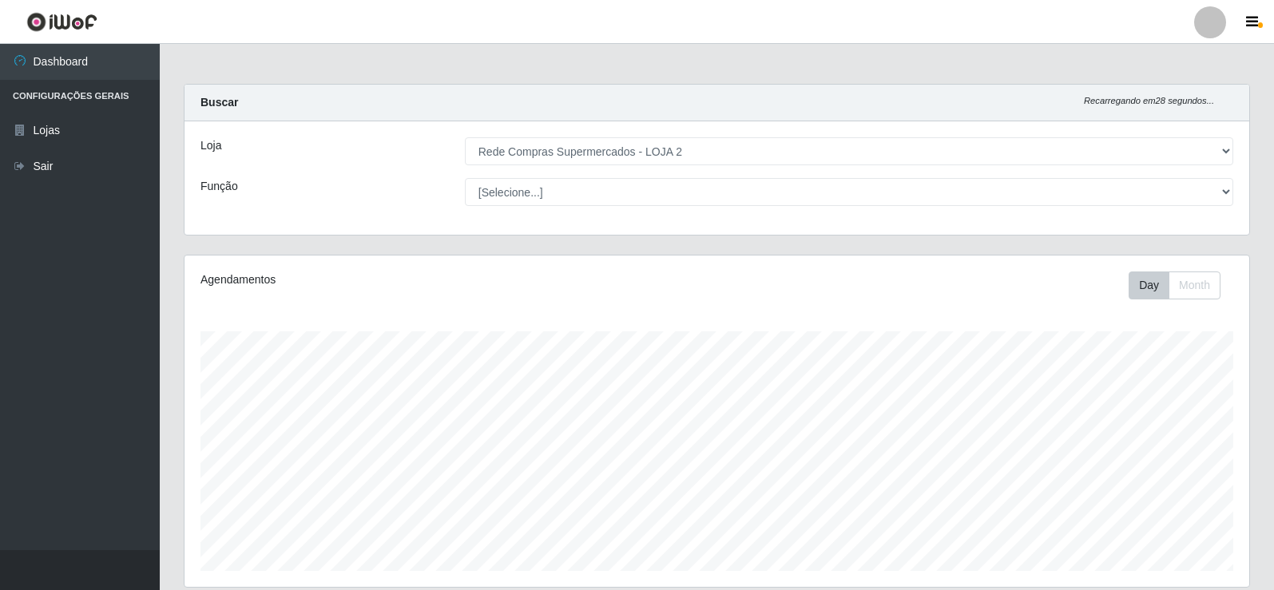
select select "161"
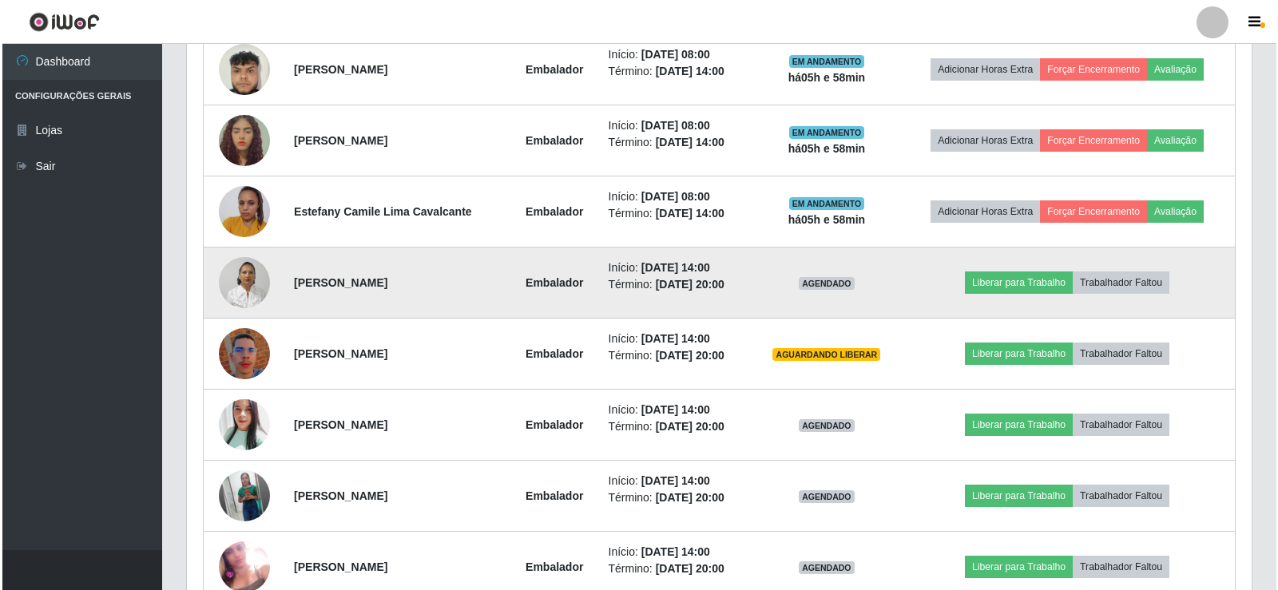
scroll to position [897, 0]
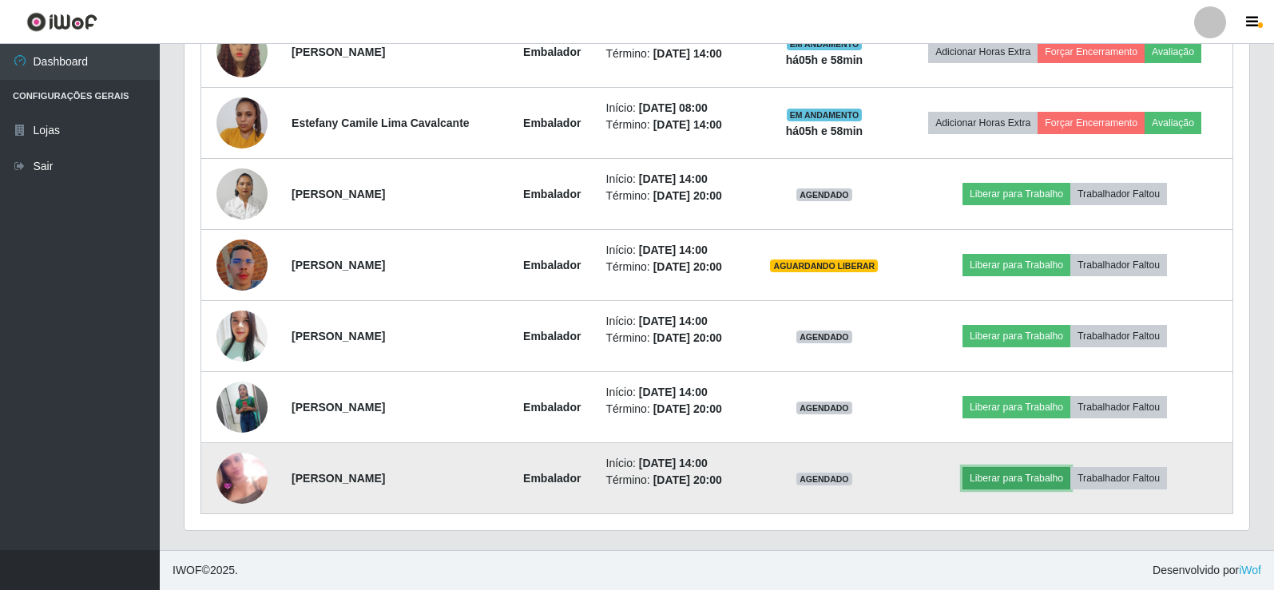
click at [1057, 482] on button "Liberar para Trabalho" at bounding box center [1016, 478] width 108 height 22
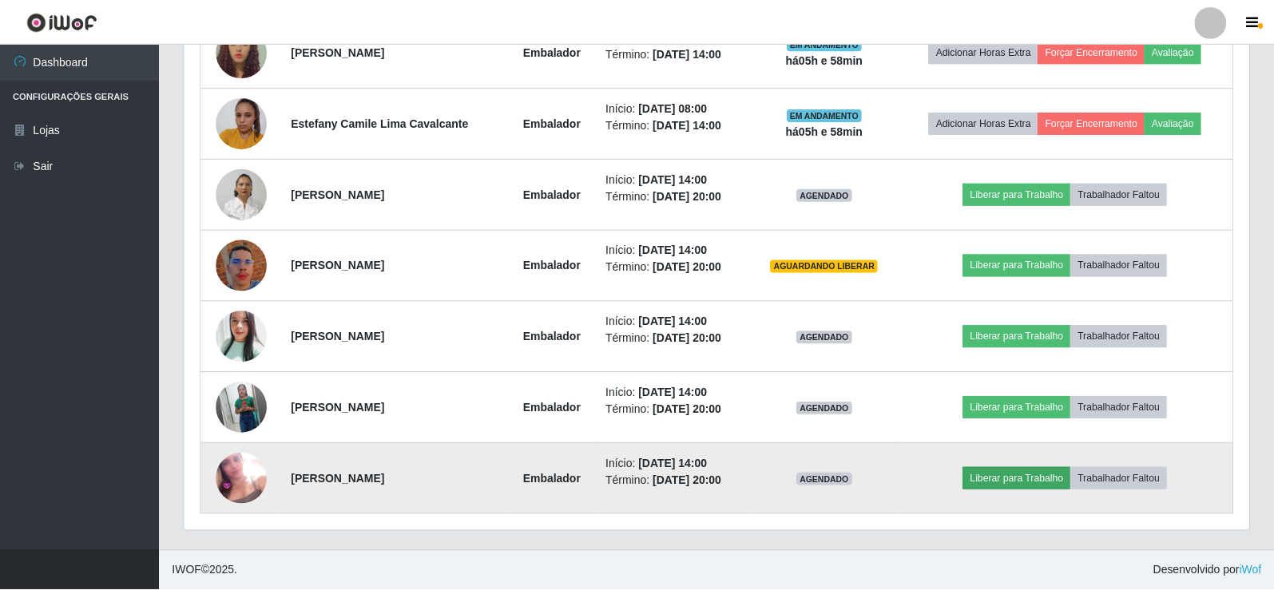
scroll to position [331, 1056]
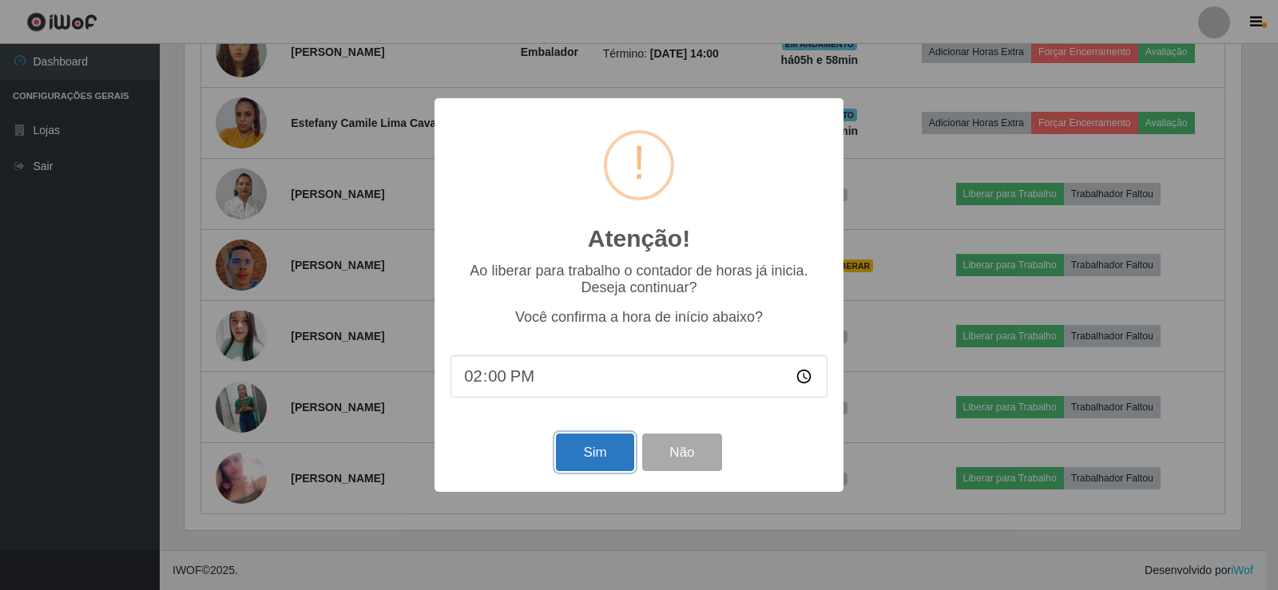
click at [581, 455] on button "Sim" at bounding box center [594, 453] width 77 height 38
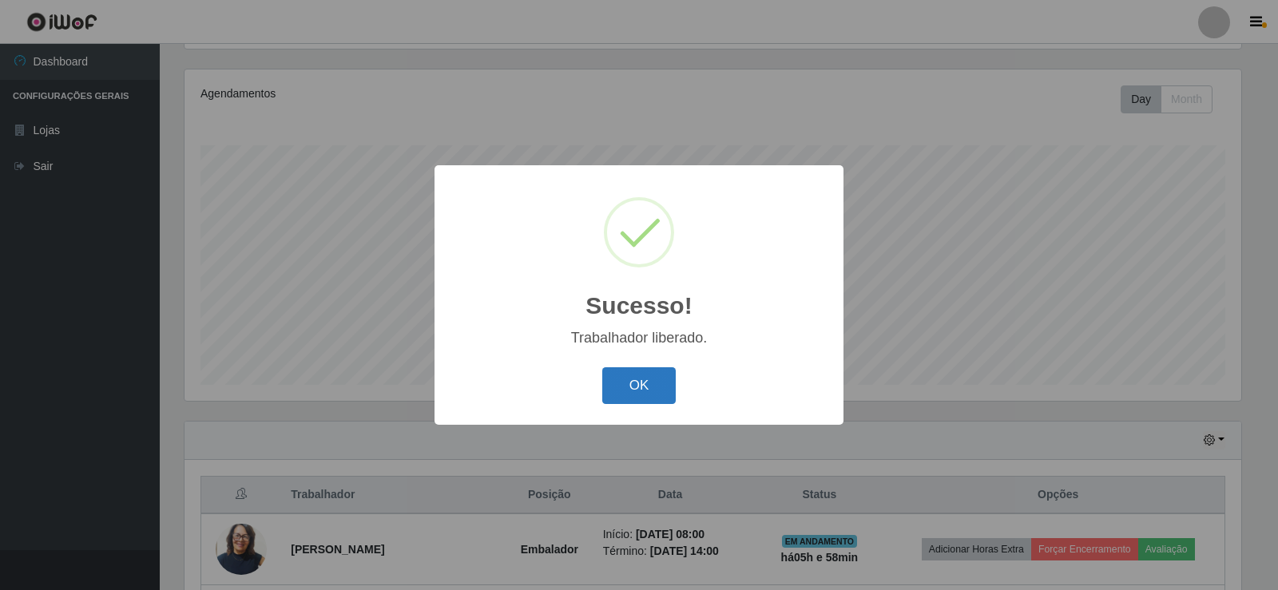
click at [648, 390] on button "OK" at bounding box center [639, 386] width 74 height 38
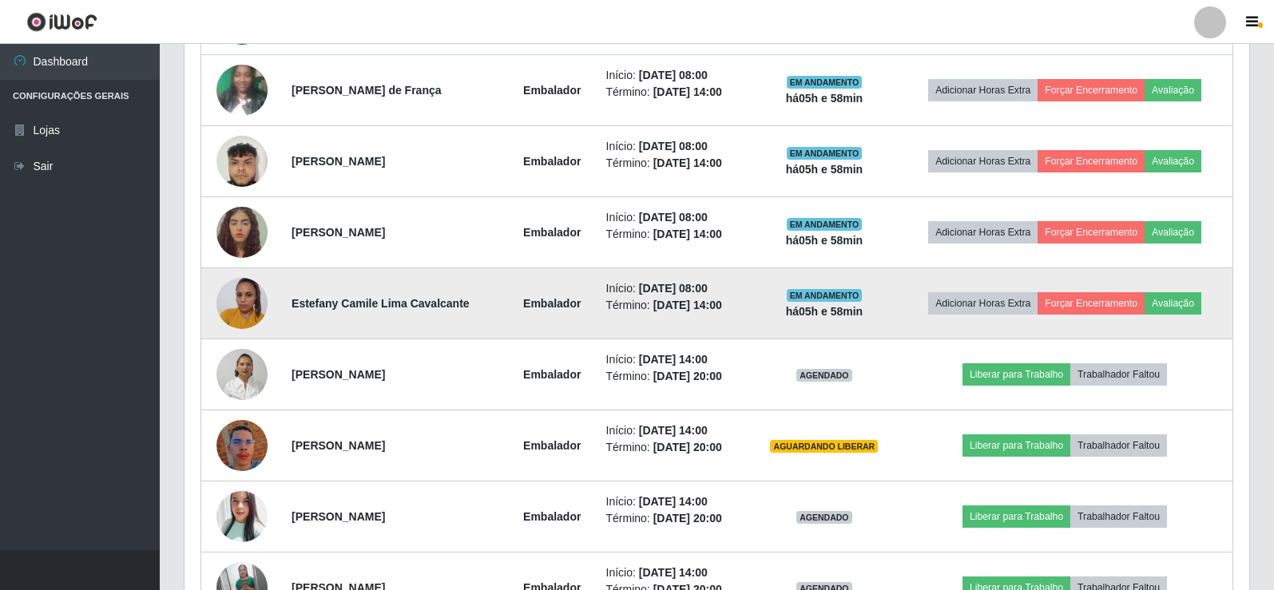
scroll to position [745, 0]
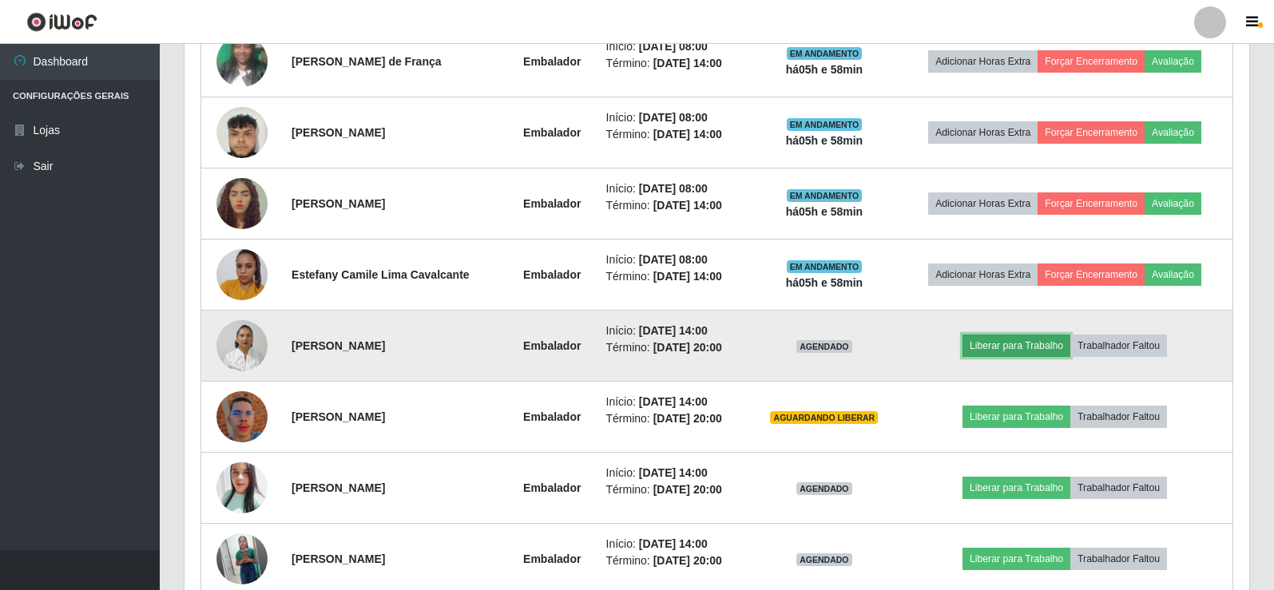
click at [1011, 335] on button "Liberar para Trabalho" at bounding box center [1016, 346] width 108 height 22
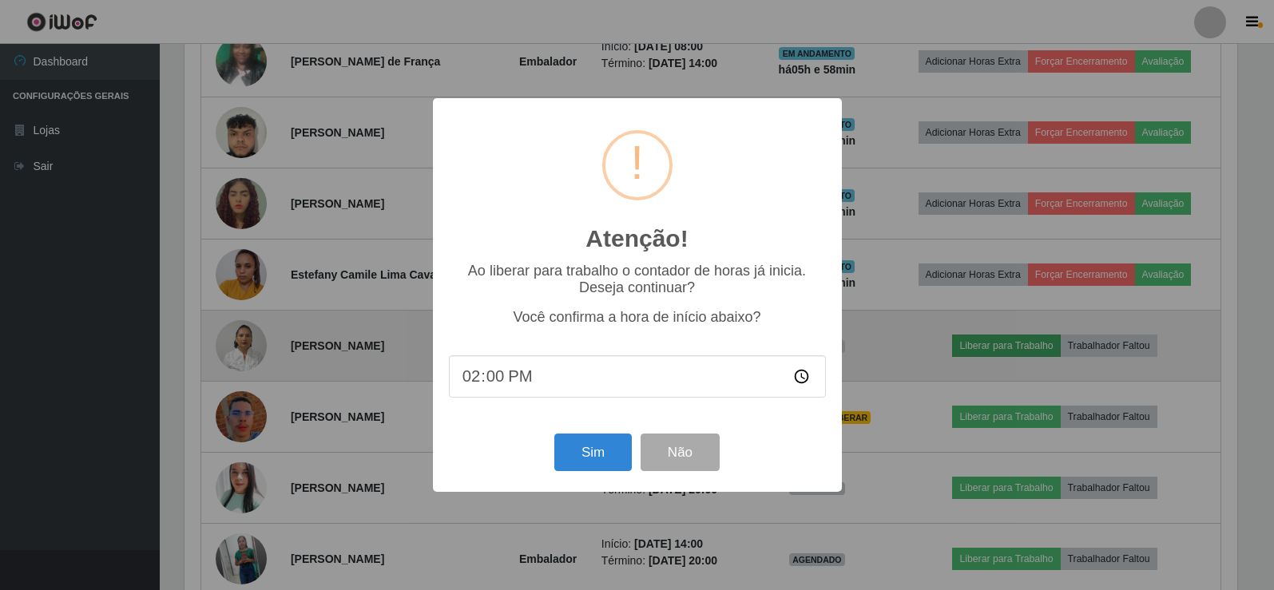
scroll to position [331, 1056]
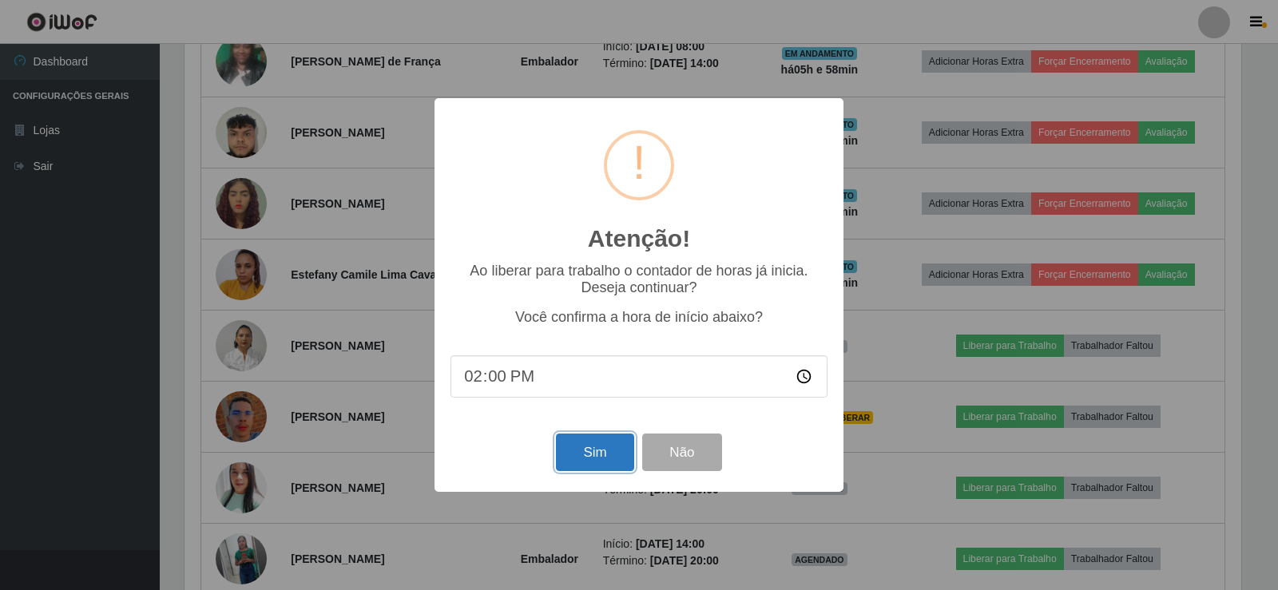
click at [618, 460] on button "Sim" at bounding box center [594, 453] width 77 height 38
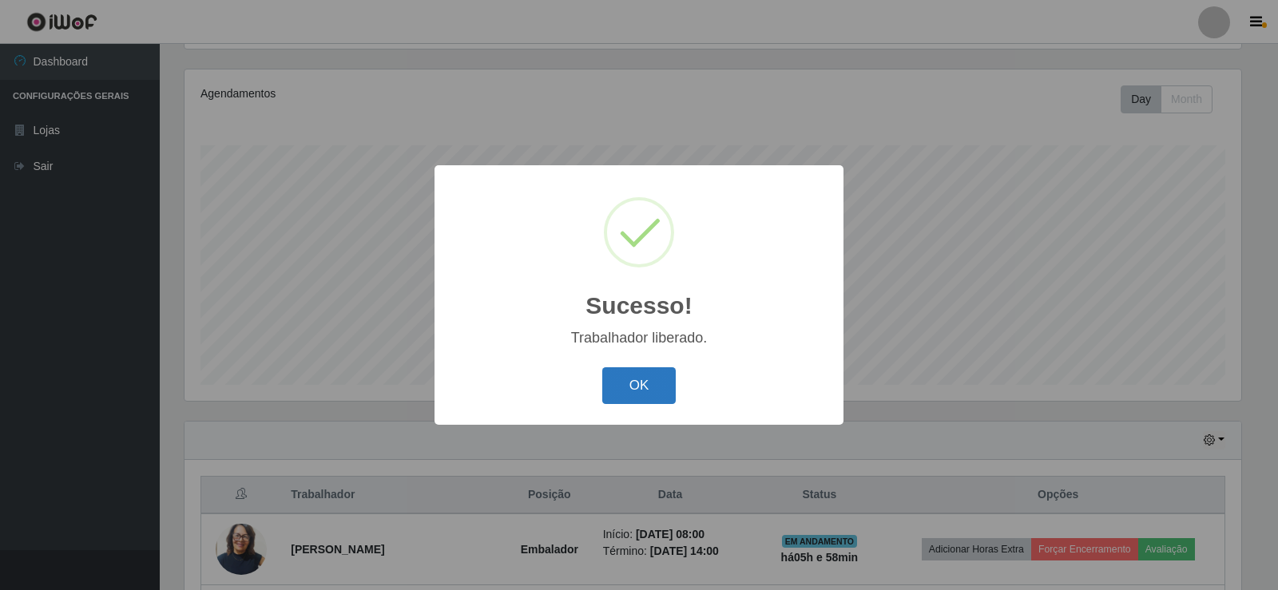
click at [641, 391] on button "OK" at bounding box center [639, 386] width 74 height 38
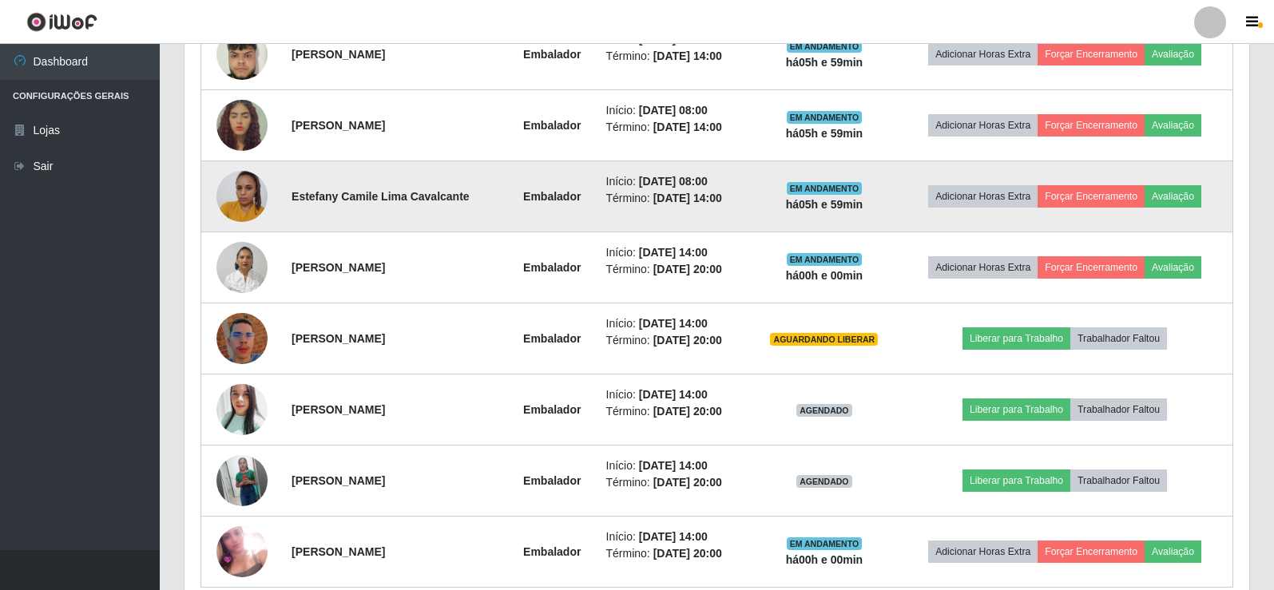
scroll to position [825, 0]
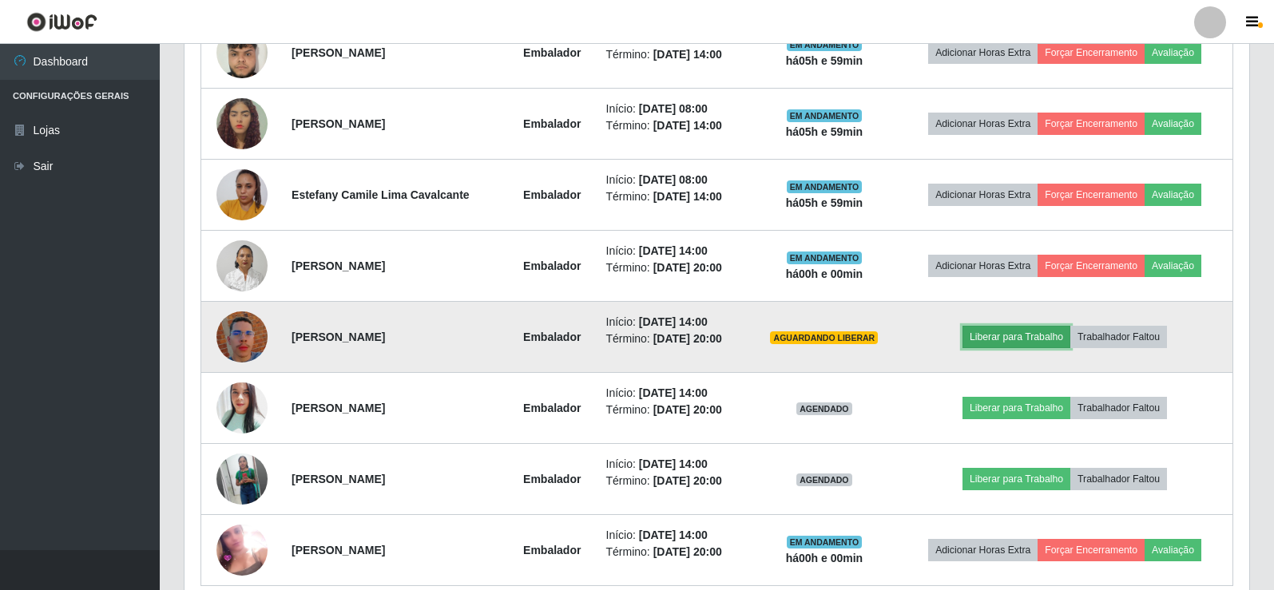
click at [1011, 327] on button "Liberar para Trabalho" at bounding box center [1016, 337] width 108 height 22
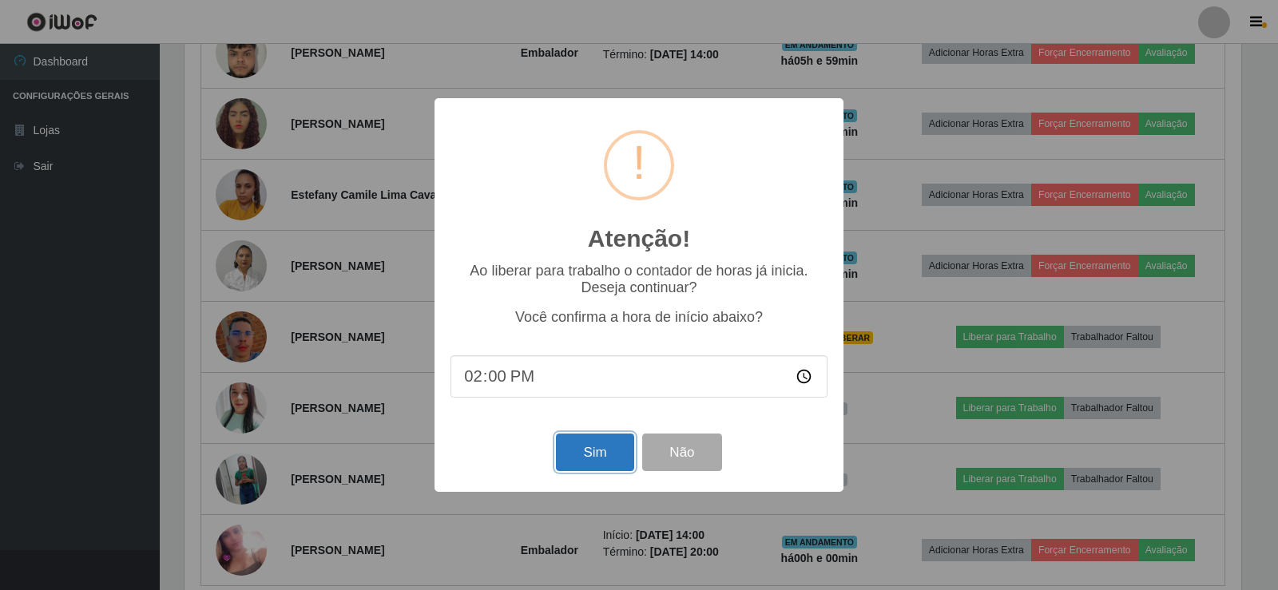
click at [591, 455] on button "Sim" at bounding box center [594, 453] width 77 height 38
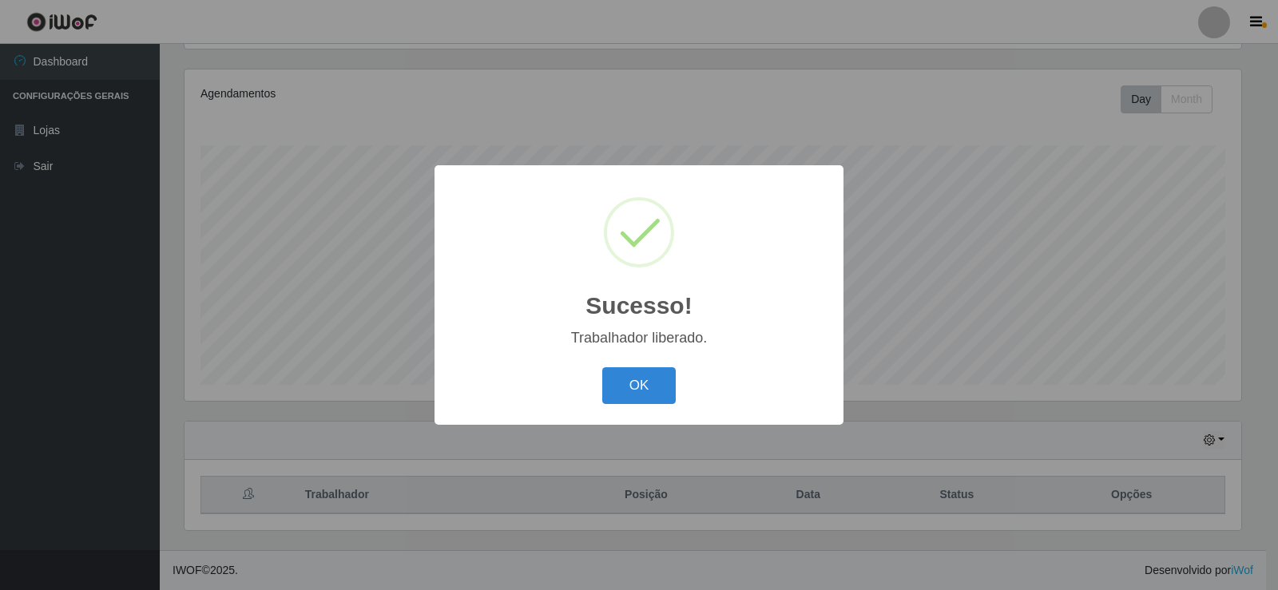
click at [664, 389] on button "OK" at bounding box center [639, 386] width 74 height 38
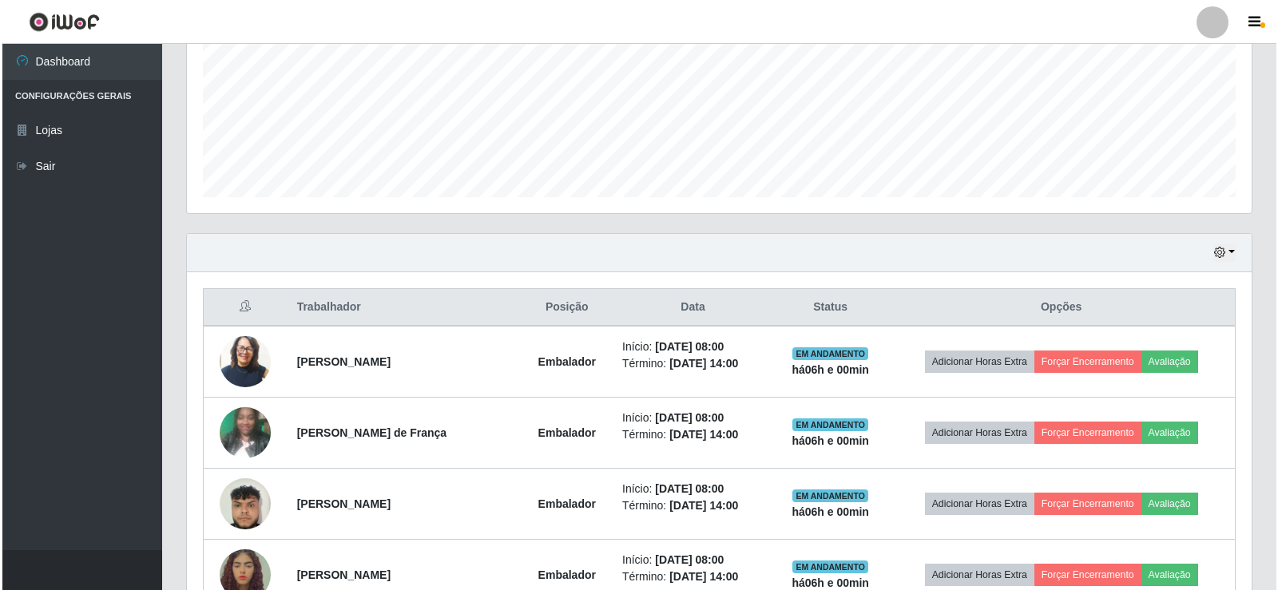
scroll to position [585, 0]
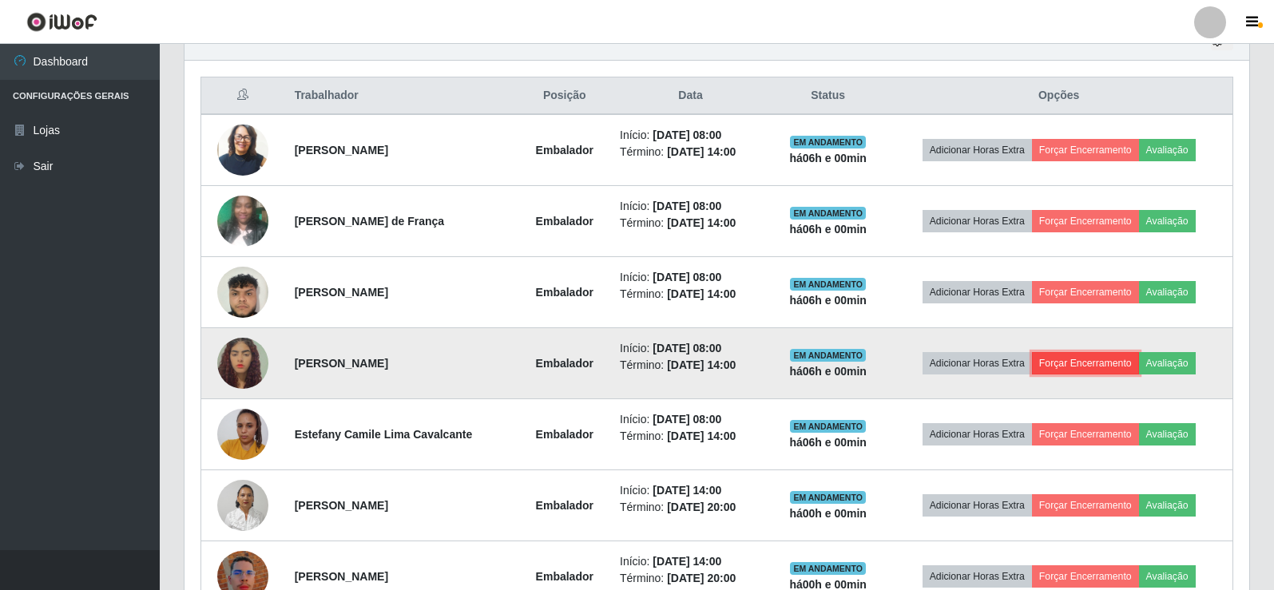
click at [1081, 369] on button "Forçar Encerramento" at bounding box center [1085, 363] width 107 height 22
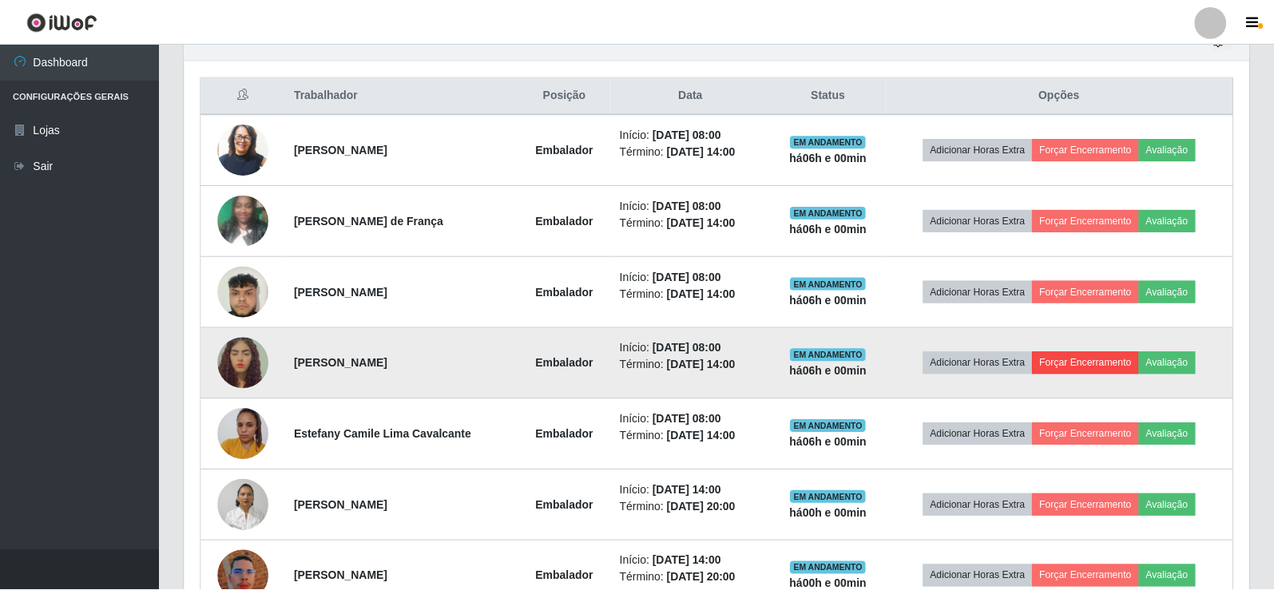
scroll to position [331, 1056]
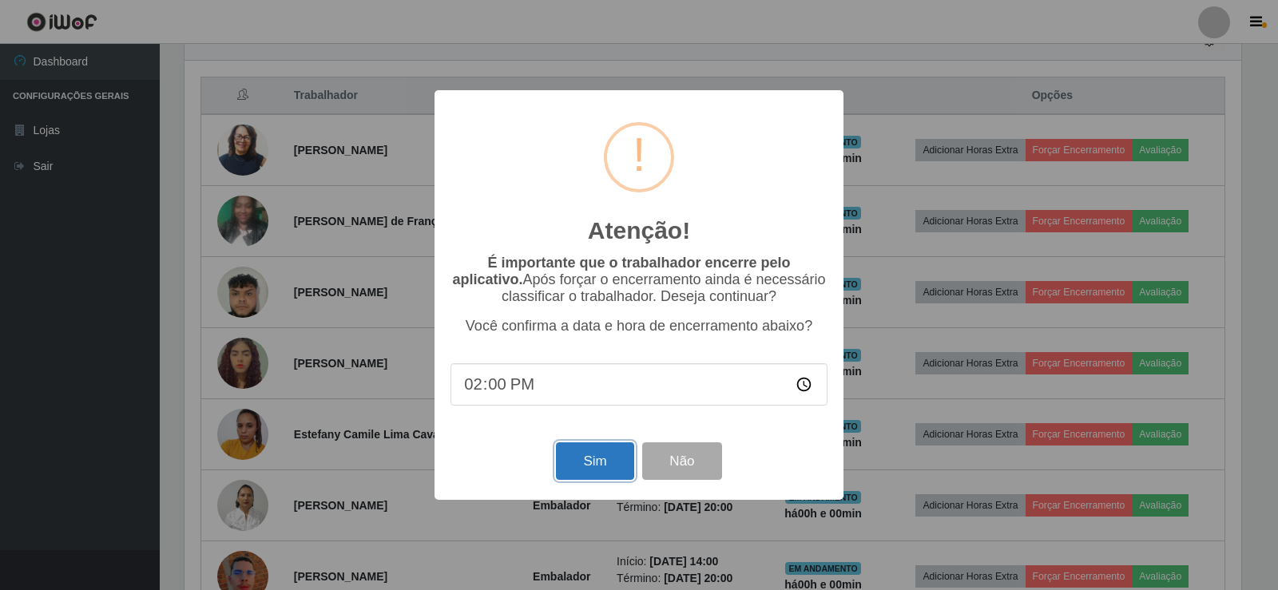
click at [610, 470] on button "Sim" at bounding box center [594, 461] width 77 height 38
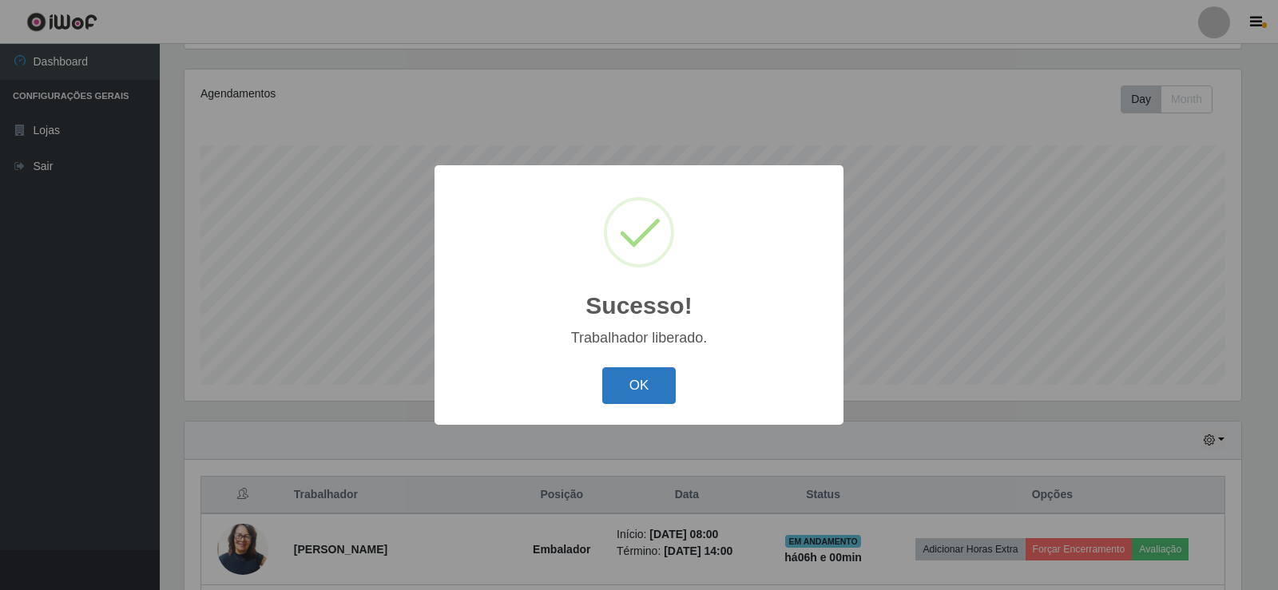
click at [664, 390] on button "OK" at bounding box center [639, 386] width 74 height 38
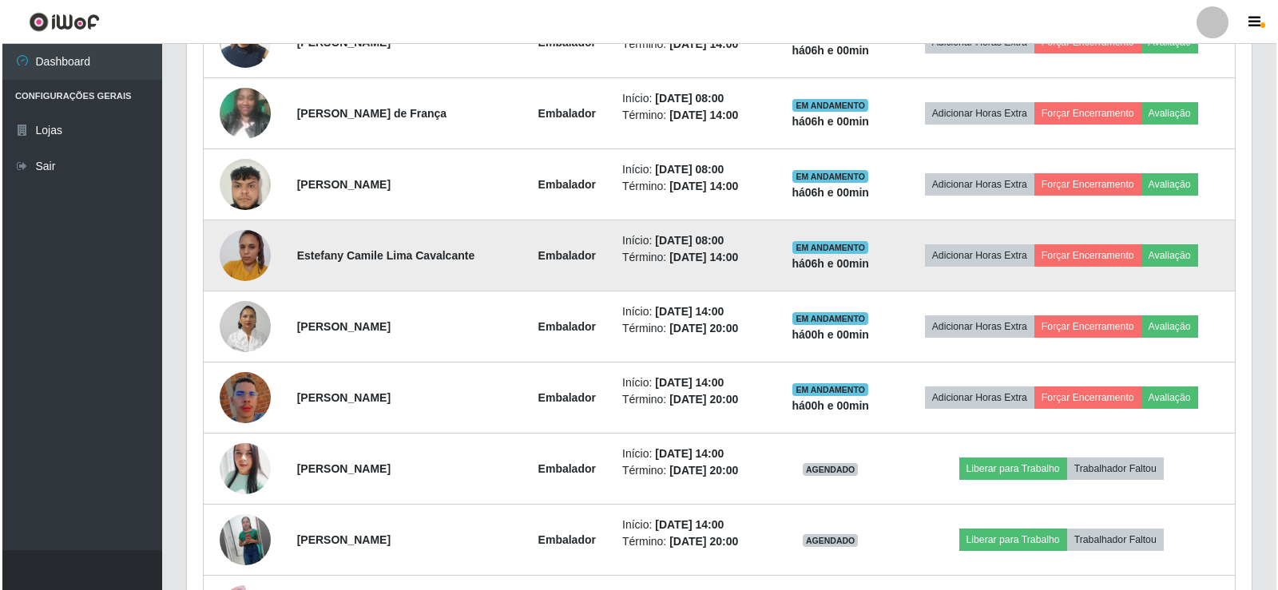
scroll to position [745, 0]
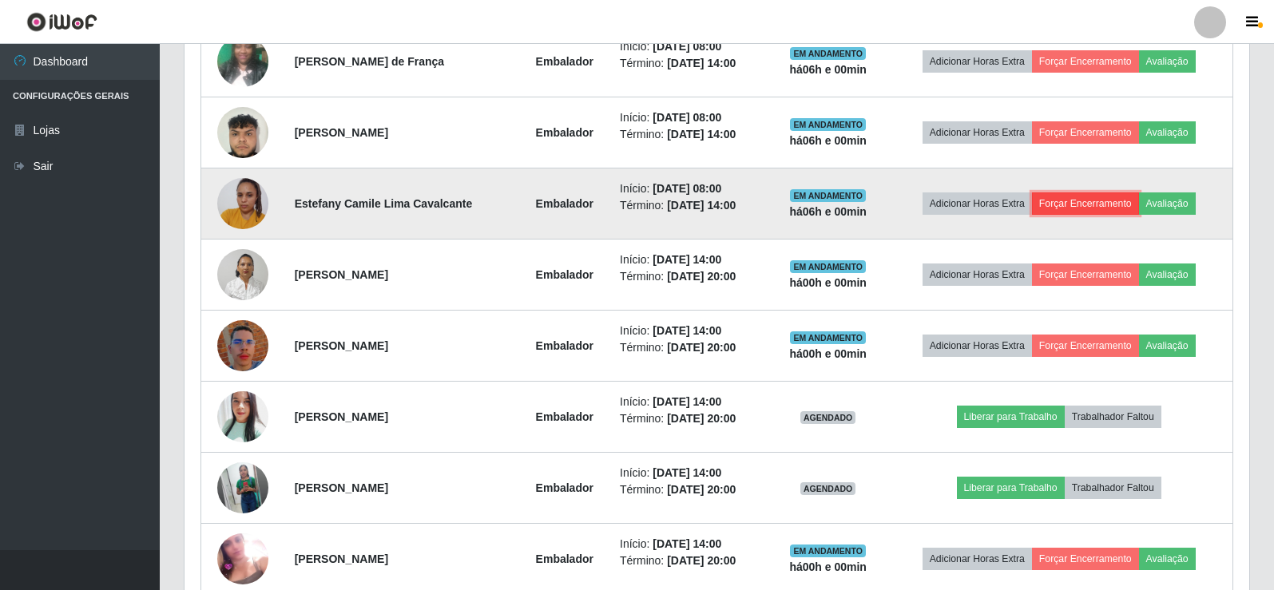
click at [1076, 204] on button "Forçar Encerramento" at bounding box center [1085, 203] width 107 height 22
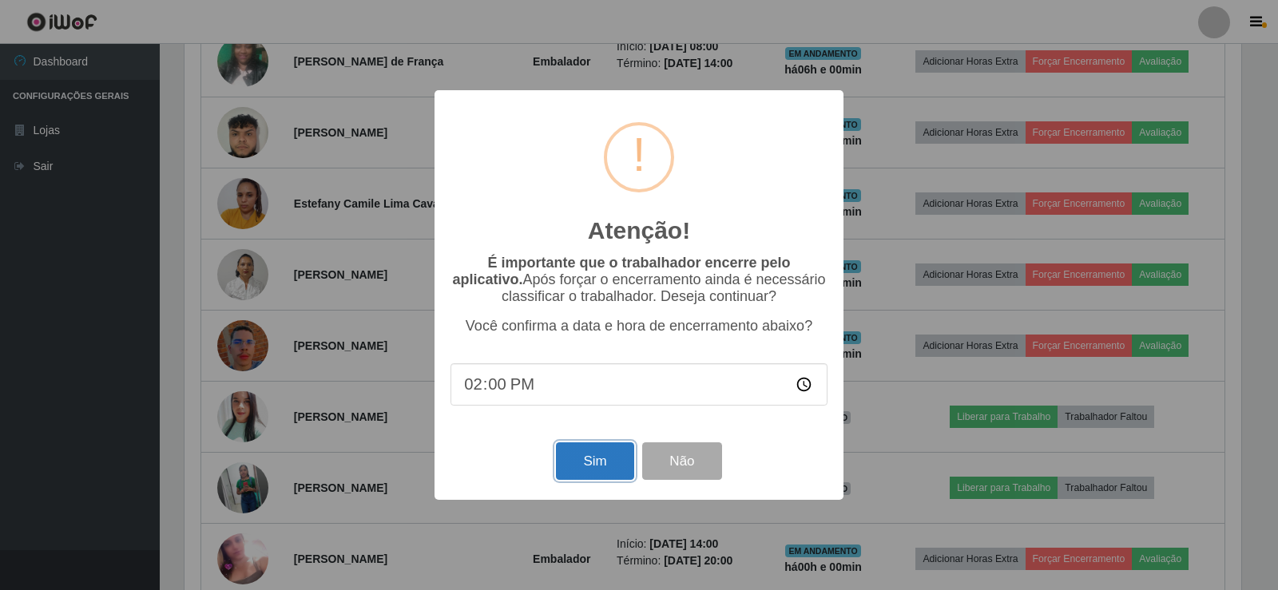
click at [581, 454] on button "Sim" at bounding box center [594, 461] width 77 height 38
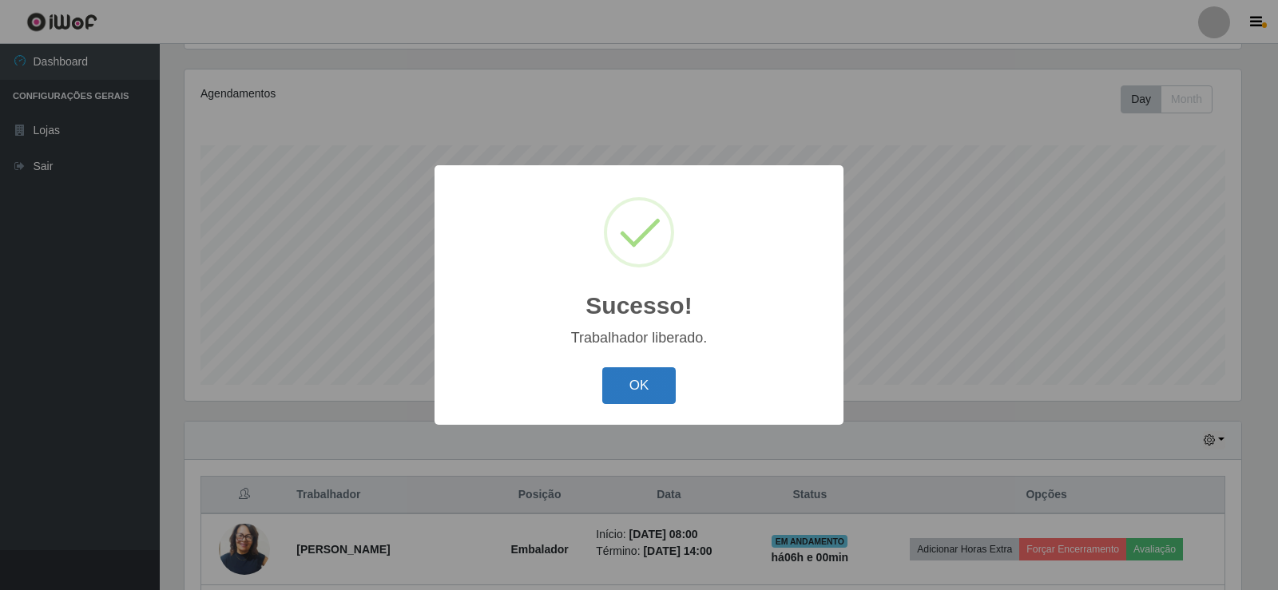
click at [627, 397] on button "OK" at bounding box center [639, 386] width 74 height 38
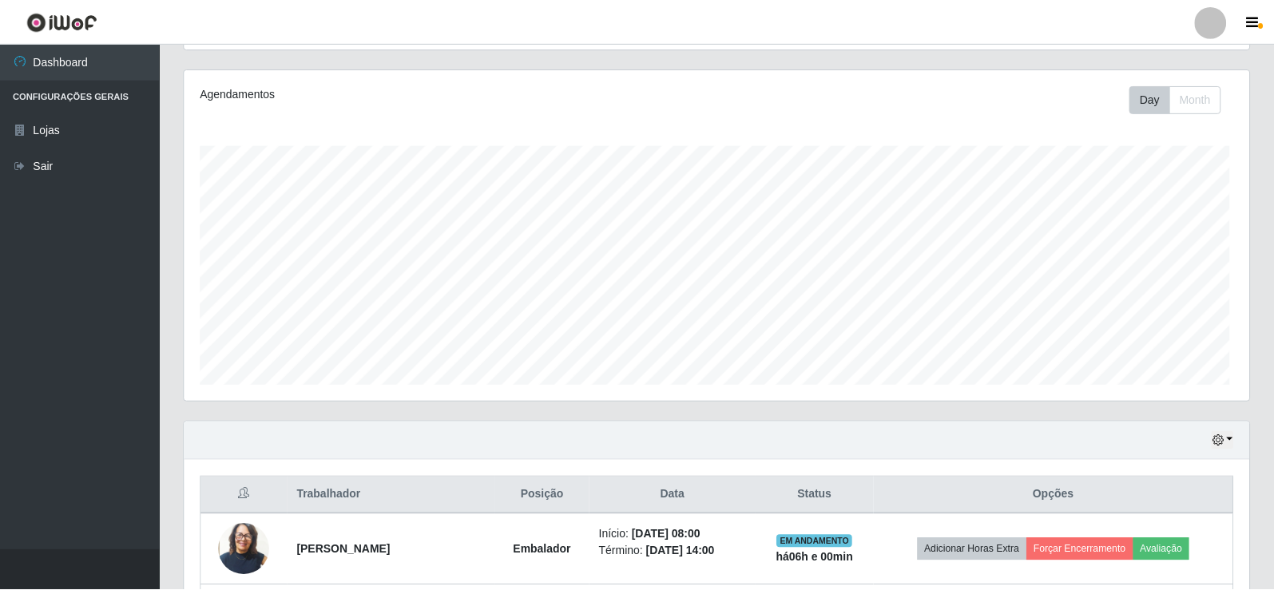
scroll to position [0, 0]
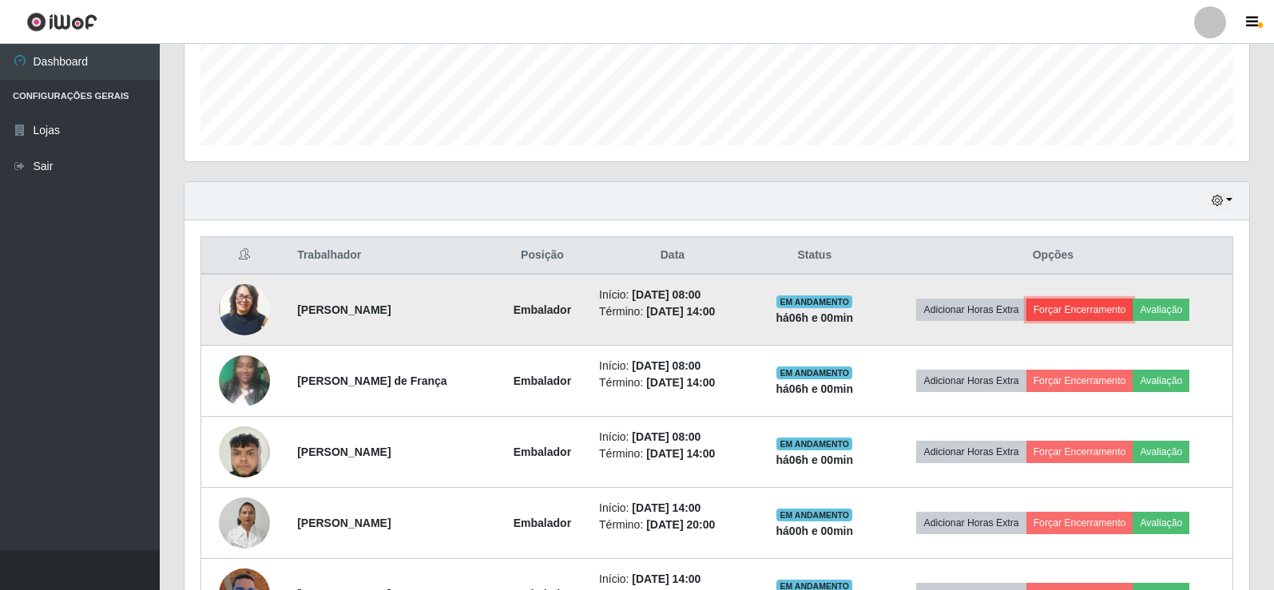
click at [1097, 318] on button "Forçar Encerramento" at bounding box center [1079, 310] width 107 height 22
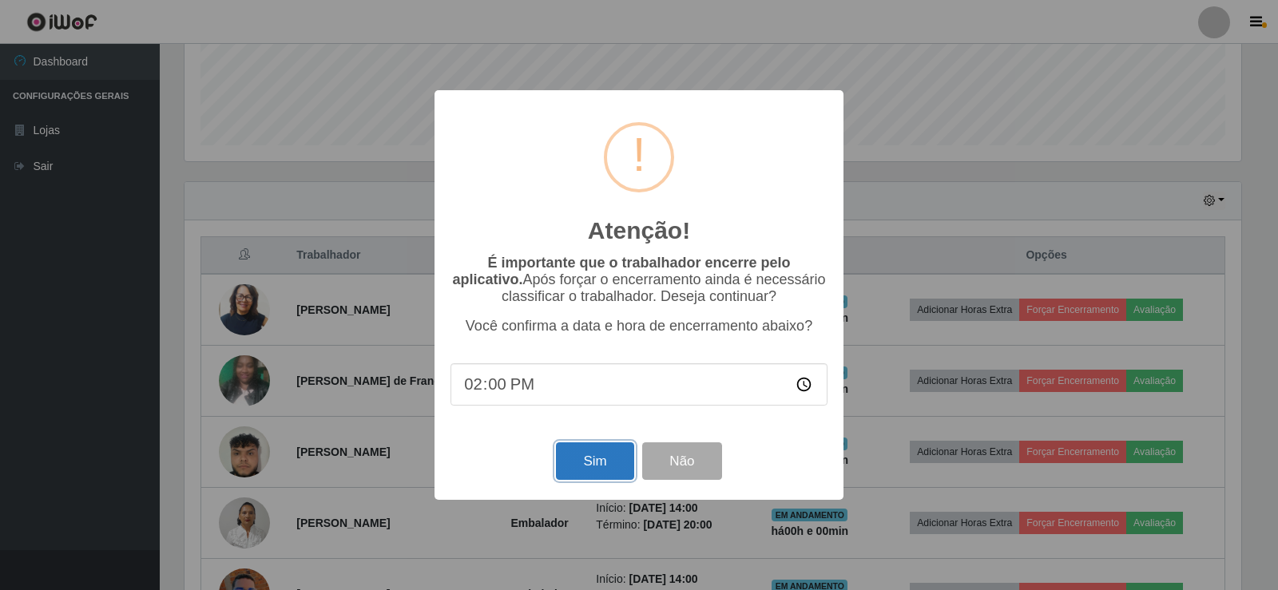
click at [602, 465] on button "Sim" at bounding box center [594, 461] width 77 height 38
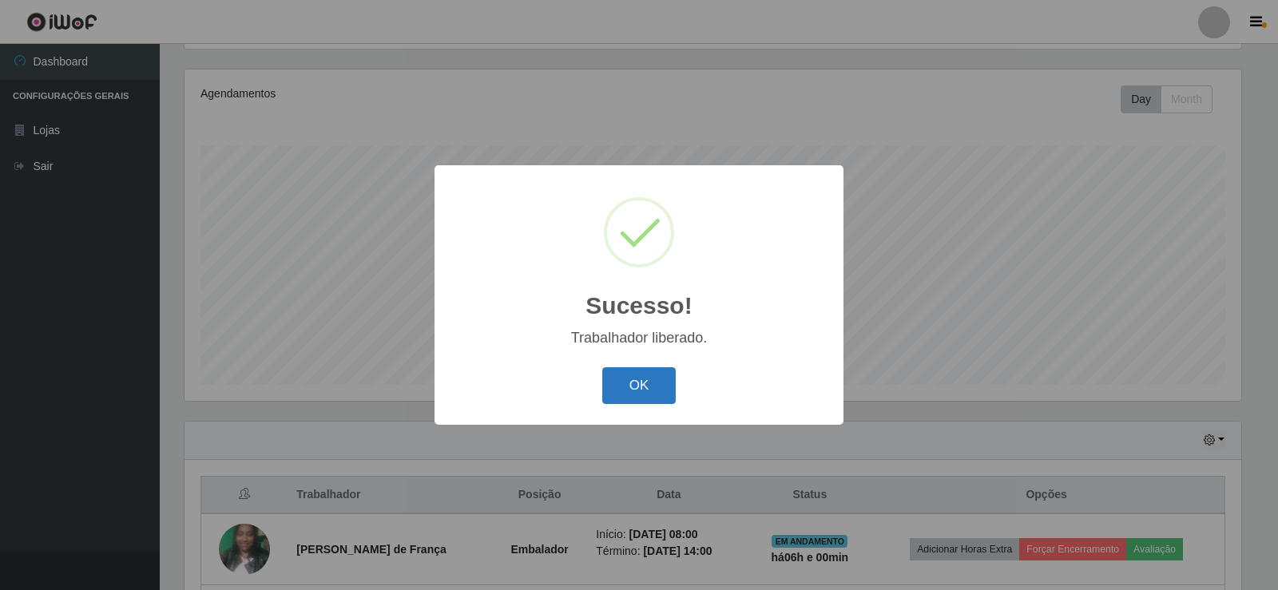
click at [624, 379] on button "OK" at bounding box center [639, 386] width 74 height 38
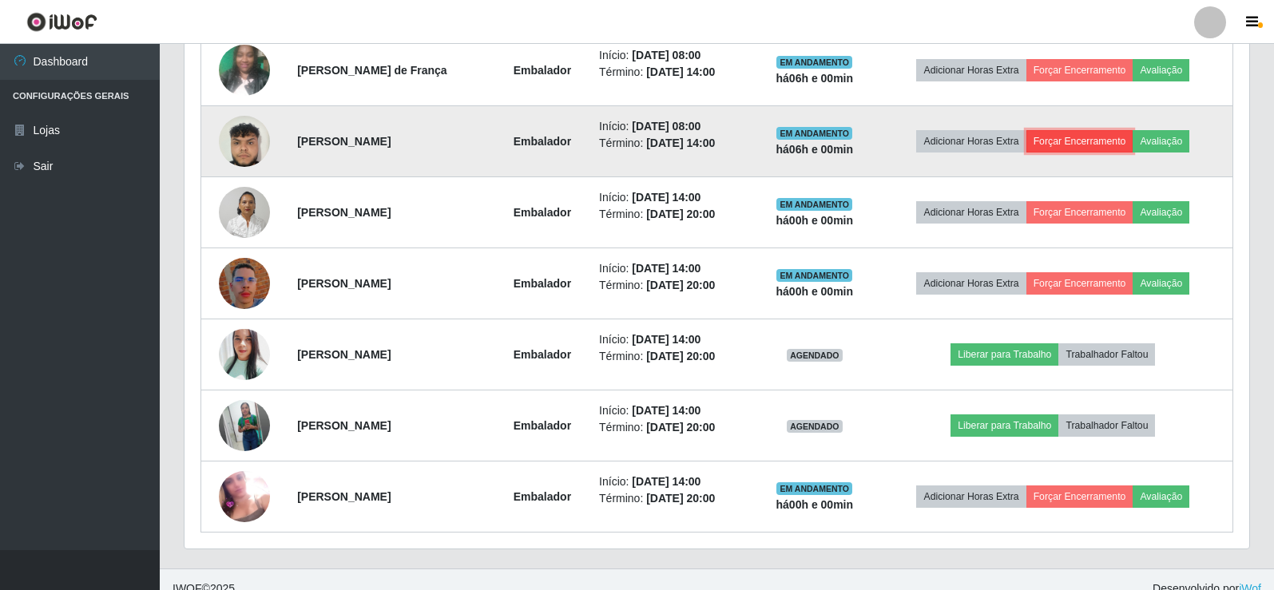
click at [1063, 141] on button "Forçar Encerramento" at bounding box center [1079, 141] width 107 height 22
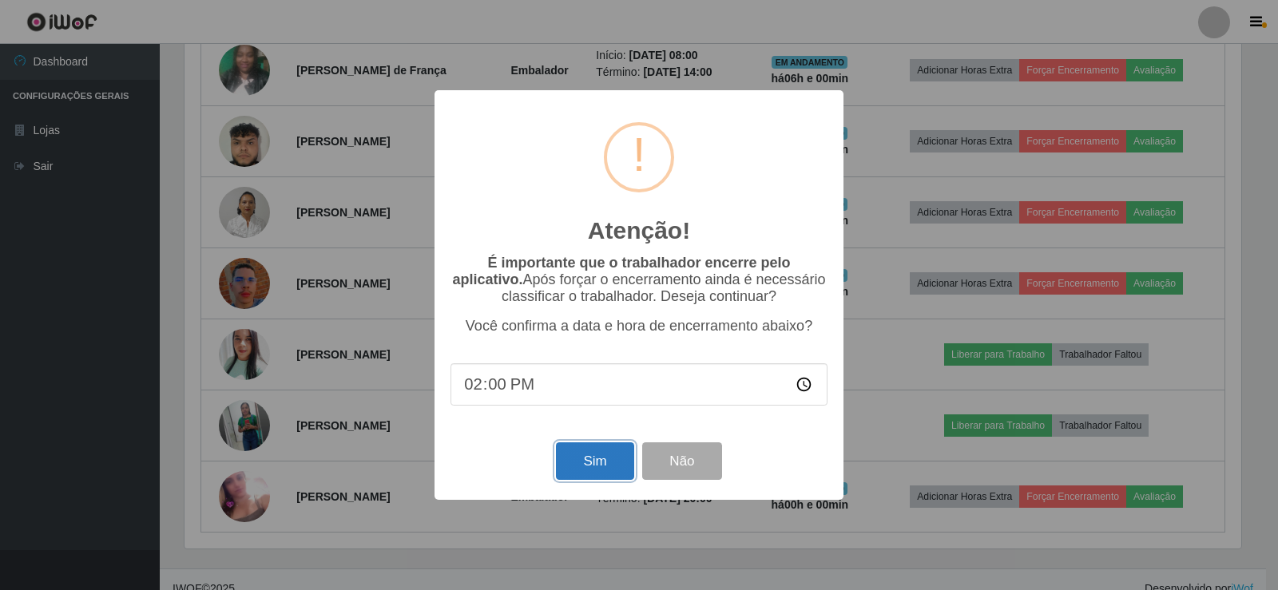
click at [596, 464] on button "Sim" at bounding box center [594, 461] width 77 height 38
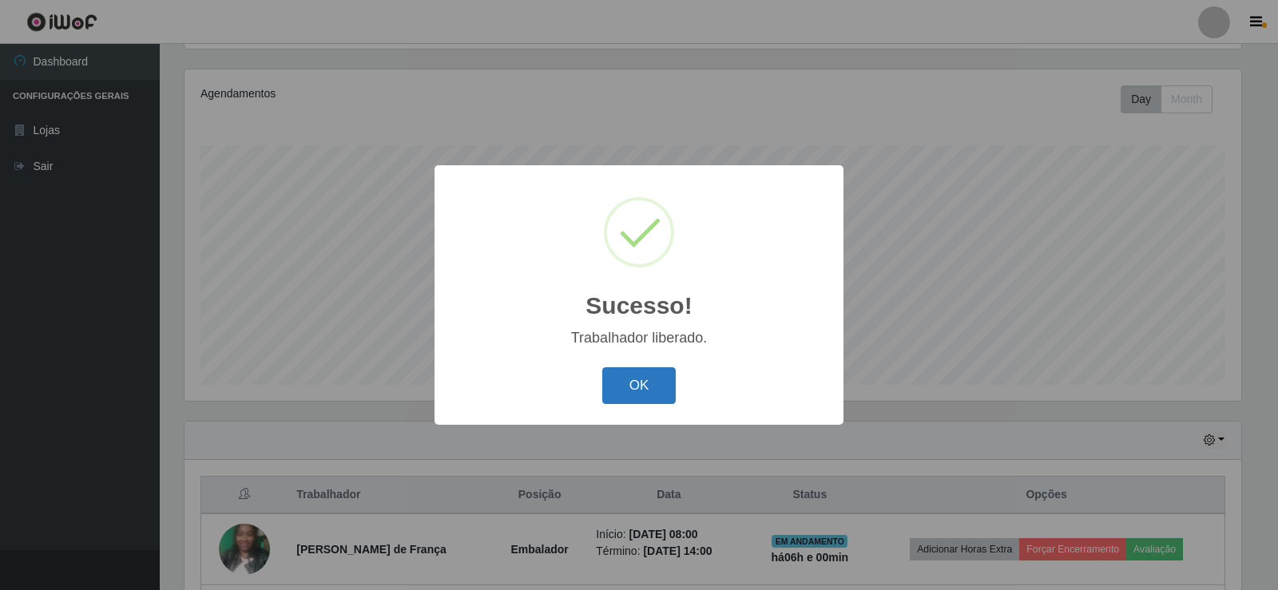
click at [627, 388] on button "OK" at bounding box center [639, 386] width 74 height 38
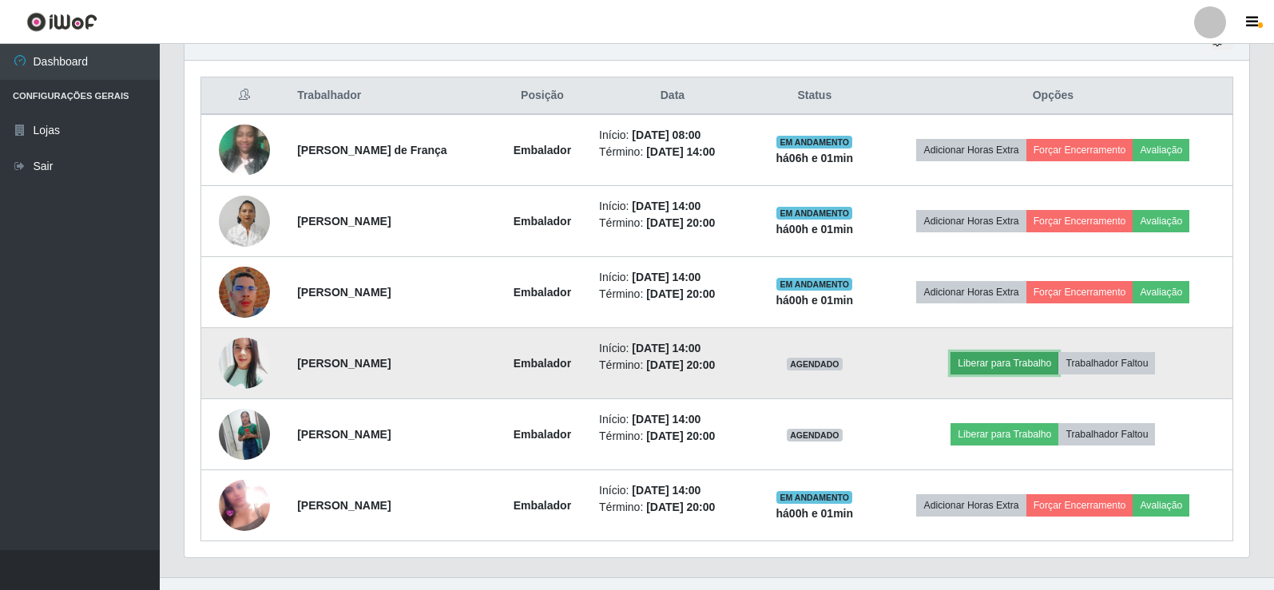
click at [1036, 357] on button "Liberar para Trabalho" at bounding box center [1004, 363] width 108 height 22
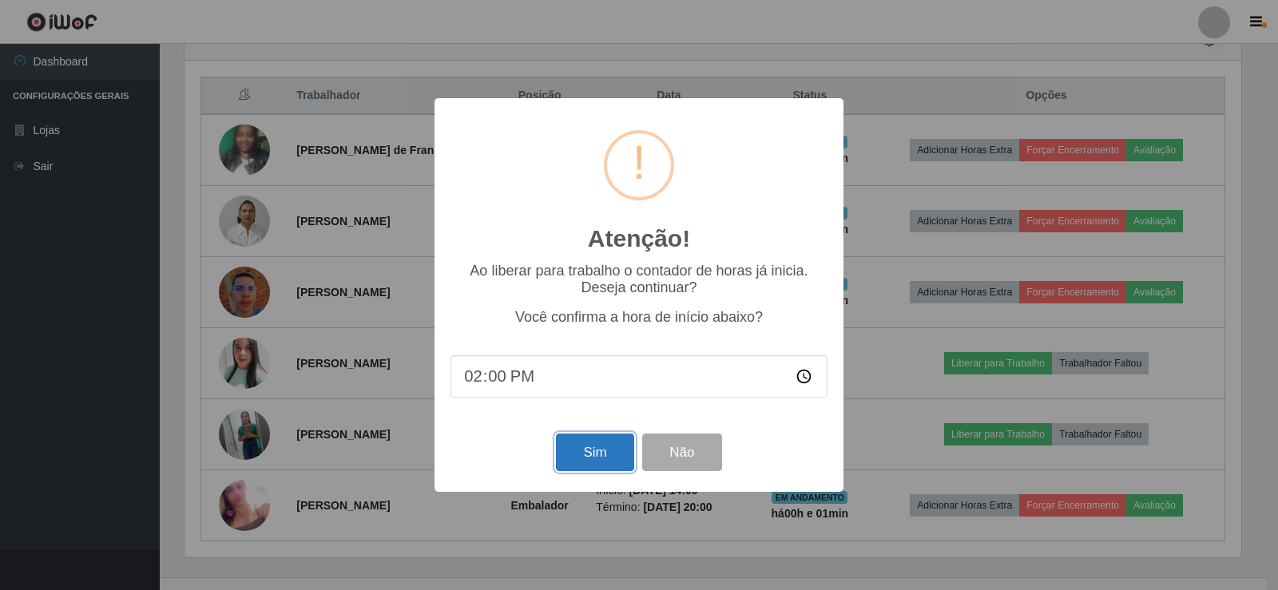
click at [620, 463] on button "Sim" at bounding box center [594, 453] width 77 height 38
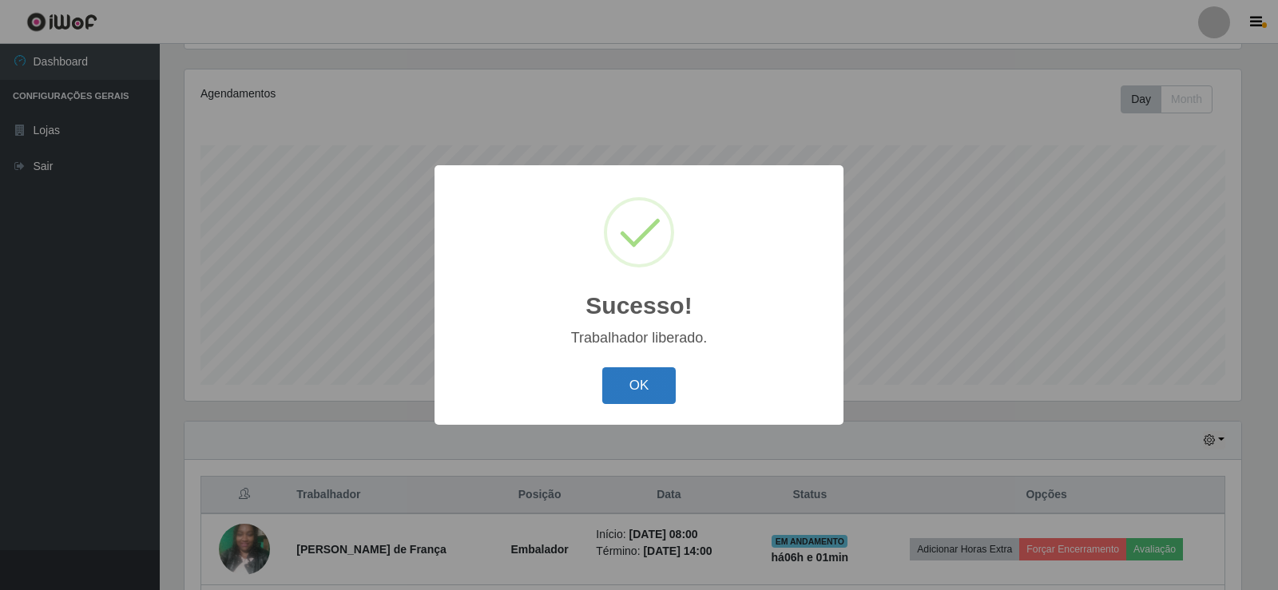
click at [629, 390] on button "OK" at bounding box center [639, 386] width 74 height 38
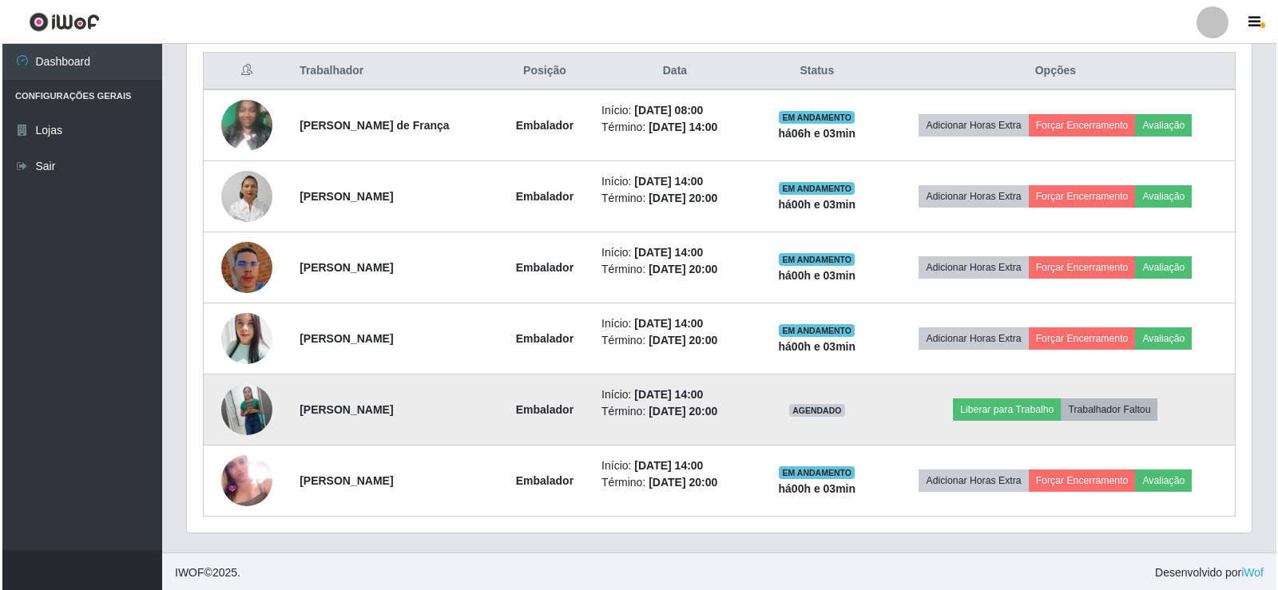
scroll to position [612, 0]
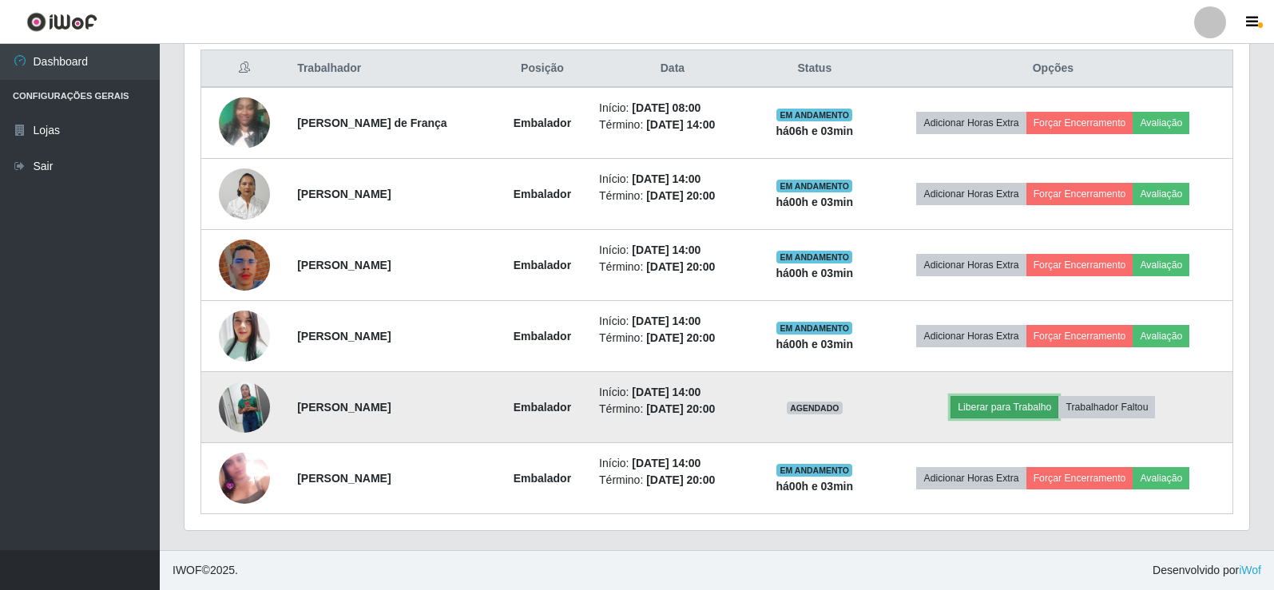
click at [1053, 411] on button "Liberar para Trabalho" at bounding box center [1004, 407] width 108 height 22
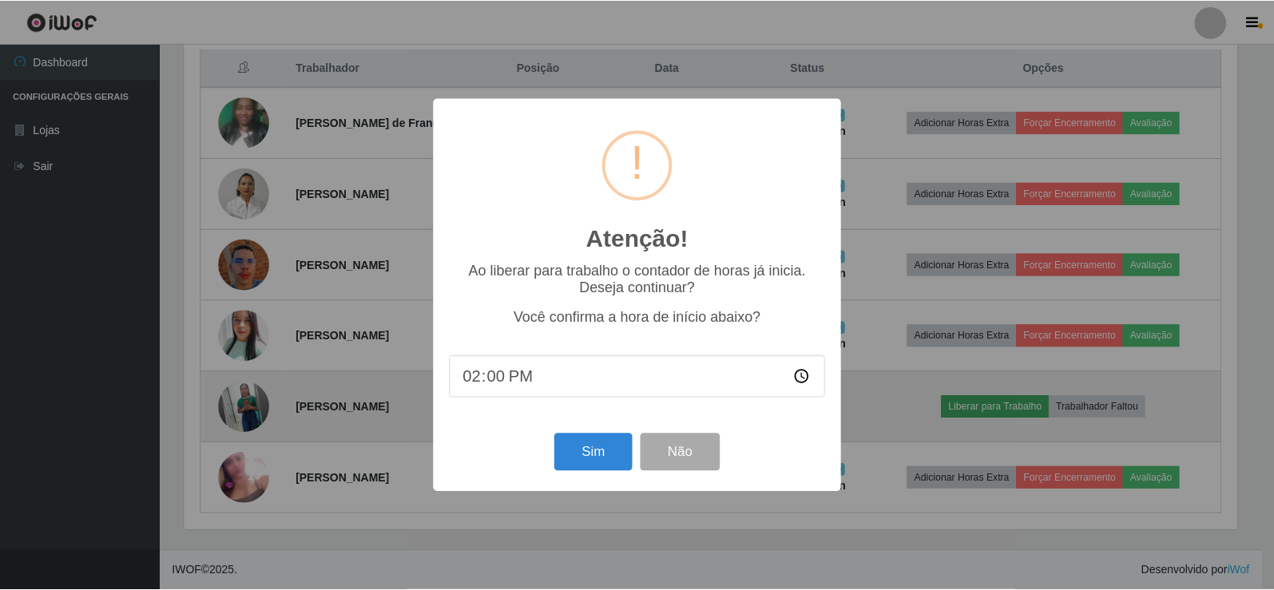
scroll to position [331, 1056]
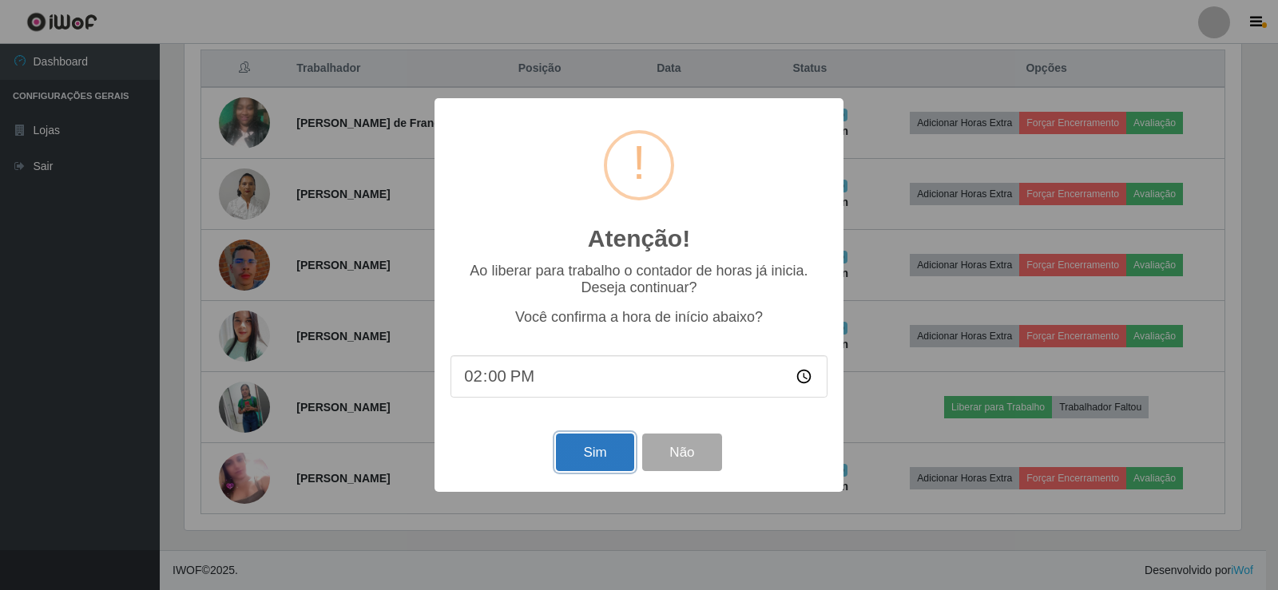
click at [609, 467] on button "Sim" at bounding box center [594, 453] width 77 height 38
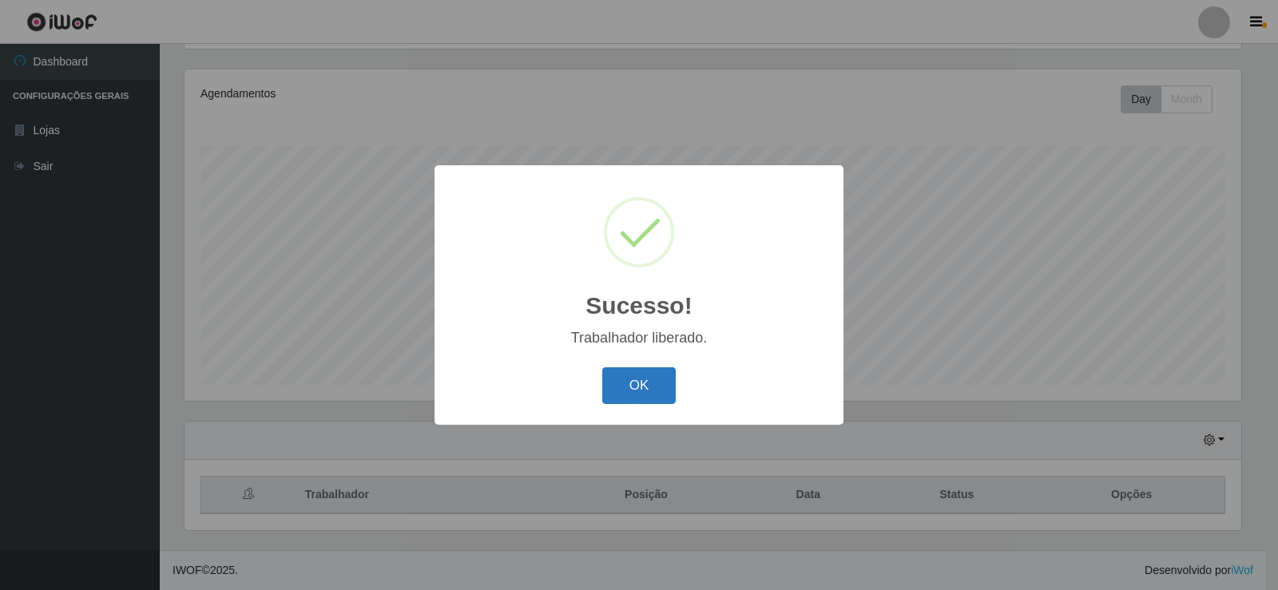
click at [621, 383] on button "OK" at bounding box center [639, 386] width 74 height 38
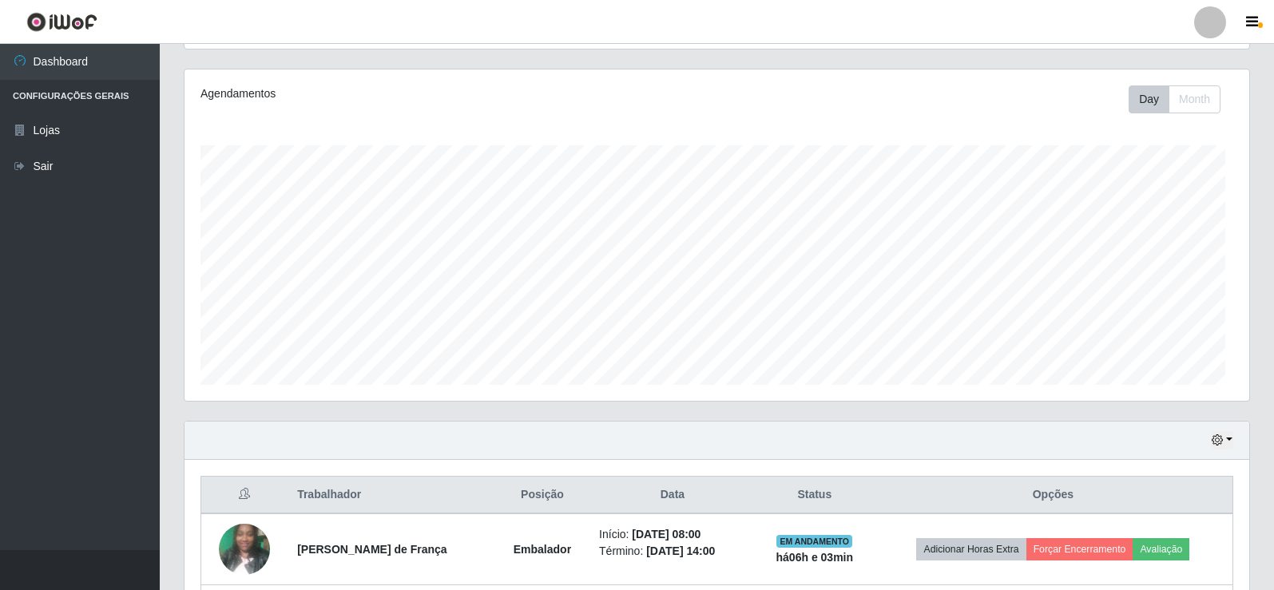
scroll to position [331, 1064]
